Goal: Information Seeking & Learning: Learn about a topic

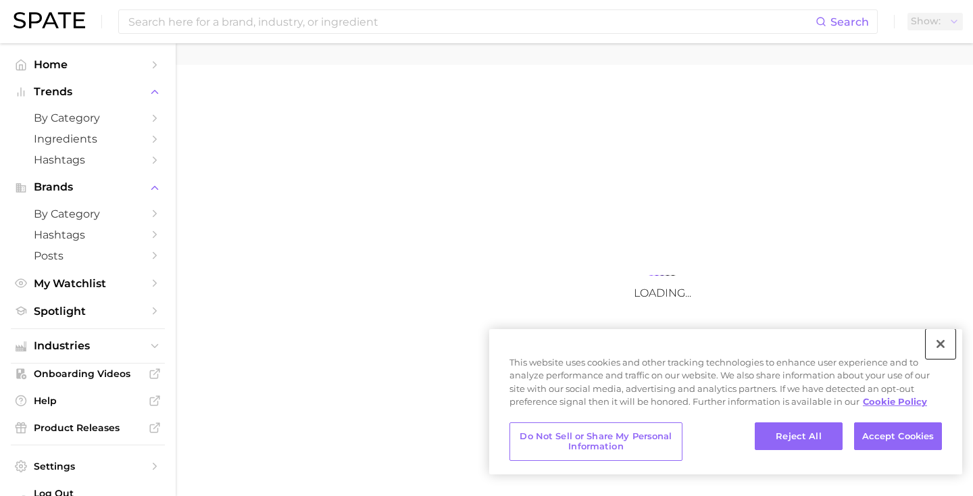
click at [948, 346] on button "Close" at bounding box center [941, 344] width 30 height 30
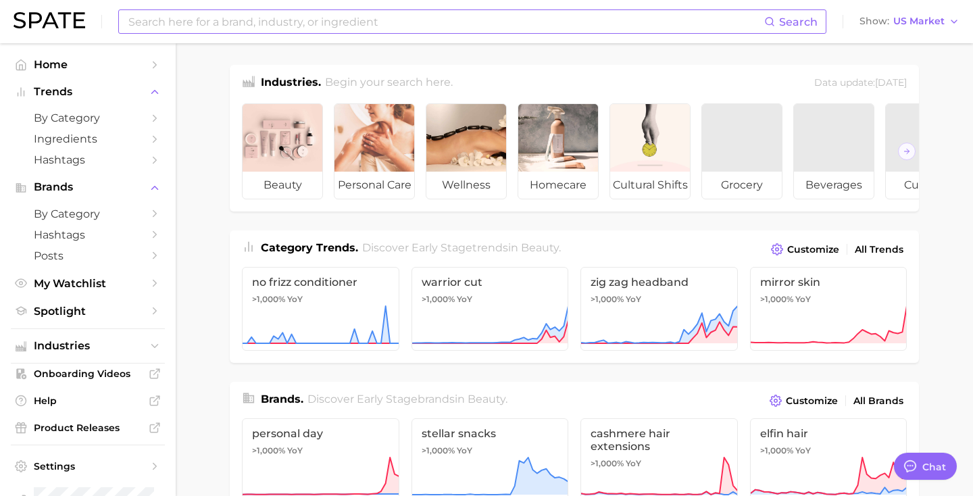
click at [356, 24] on input at bounding box center [445, 21] width 637 height 23
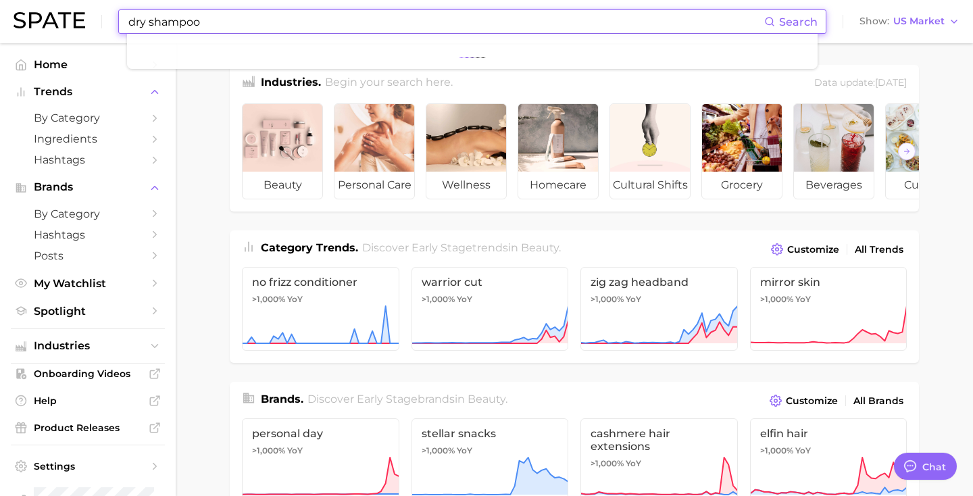
type input "dry shampoo"
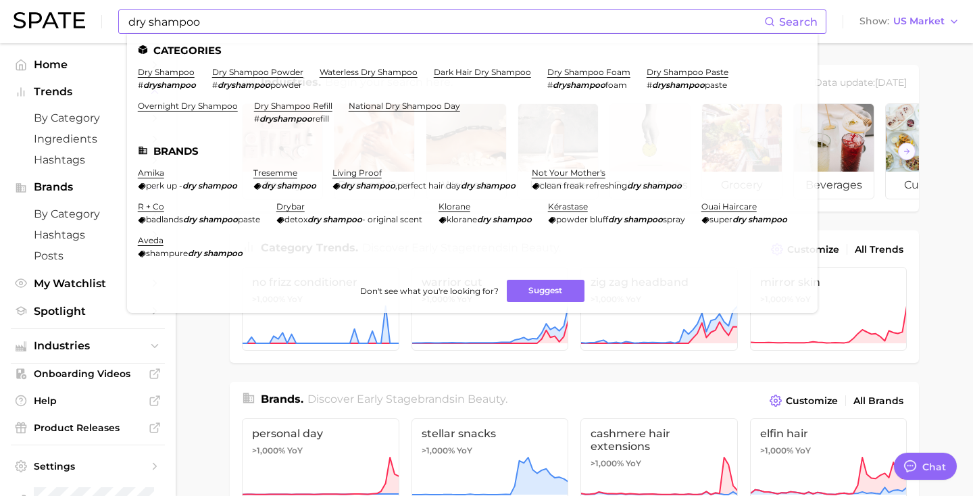
click link "dry shampoo" at bounding box center [166, 72] width 57 height 10
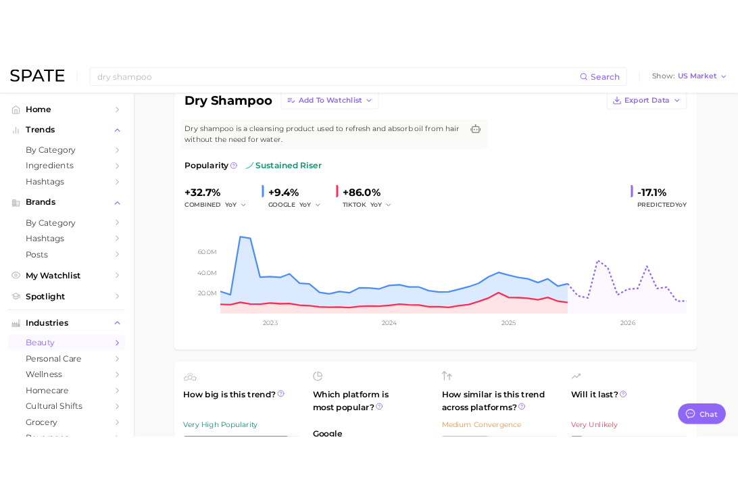
scroll to position [121, 0]
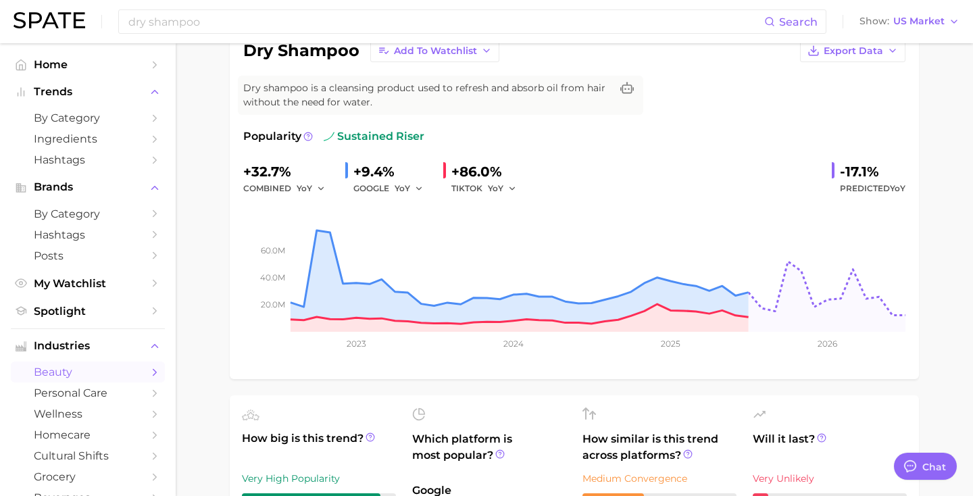
type textarea "x"
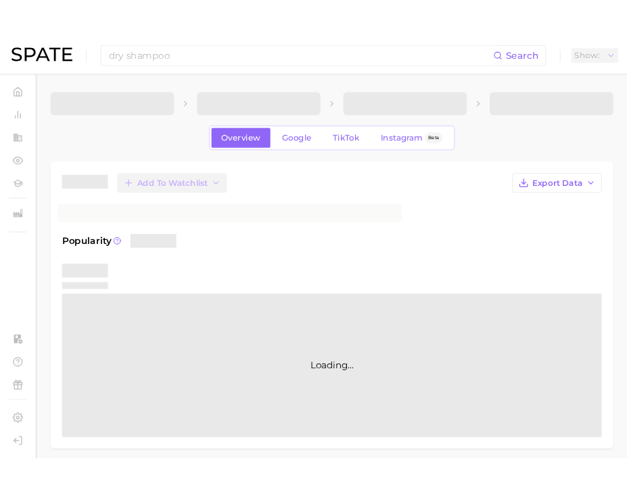
scroll to position [120, 0]
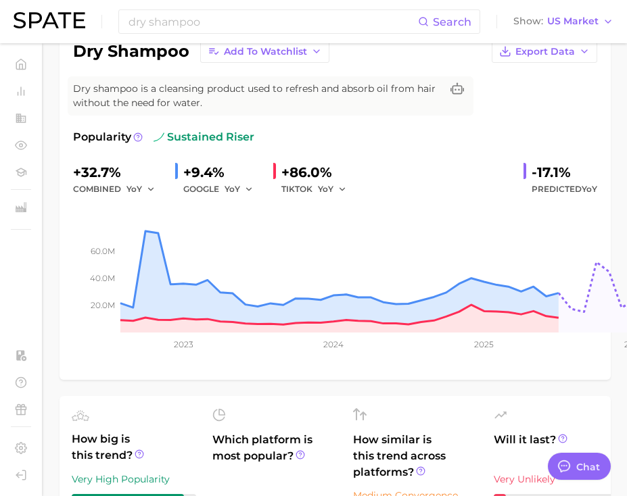
type textarea "x"
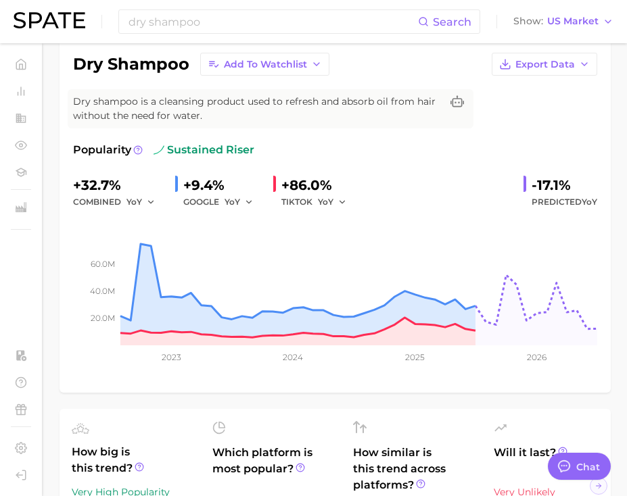
scroll to position [108, 0]
